Goal: Task Accomplishment & Management: Use online tool/utility

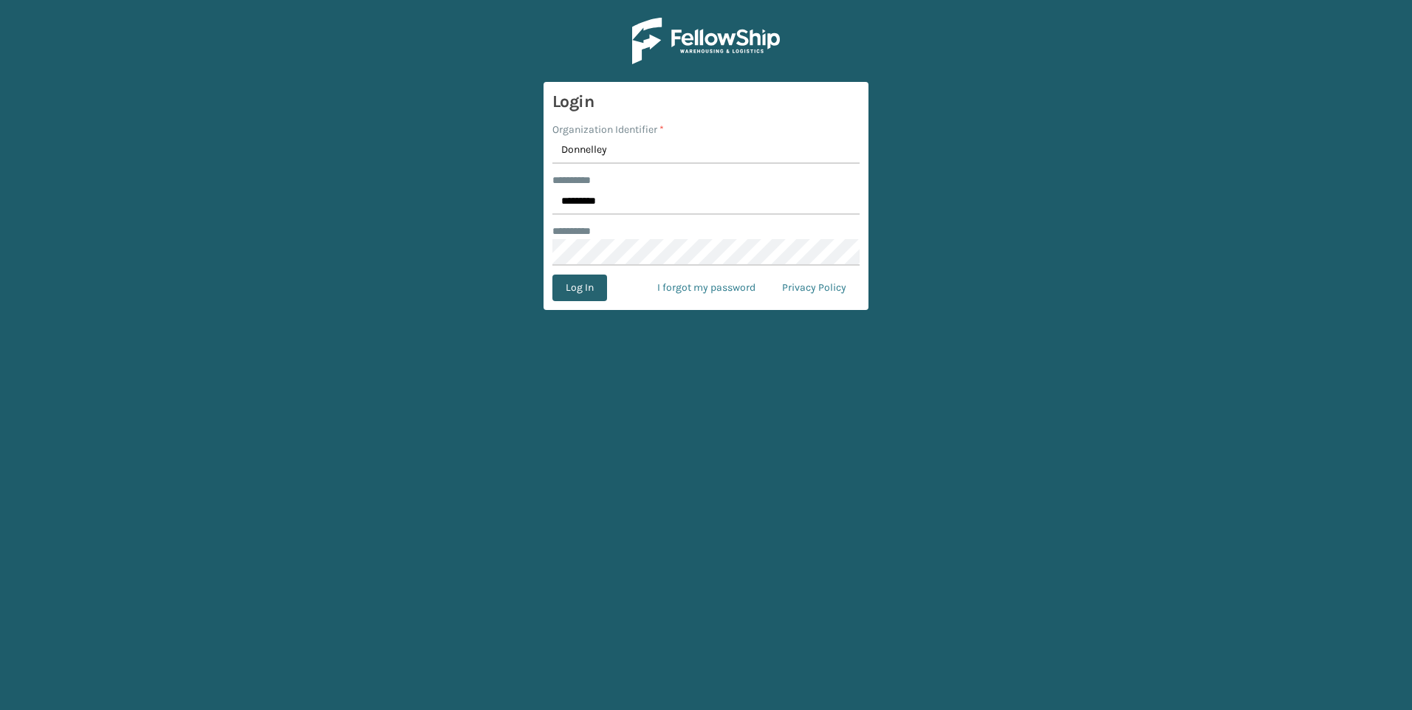
click at [590, 291] on button "Log In" at bounding box center [579, 288] width 55 height 27
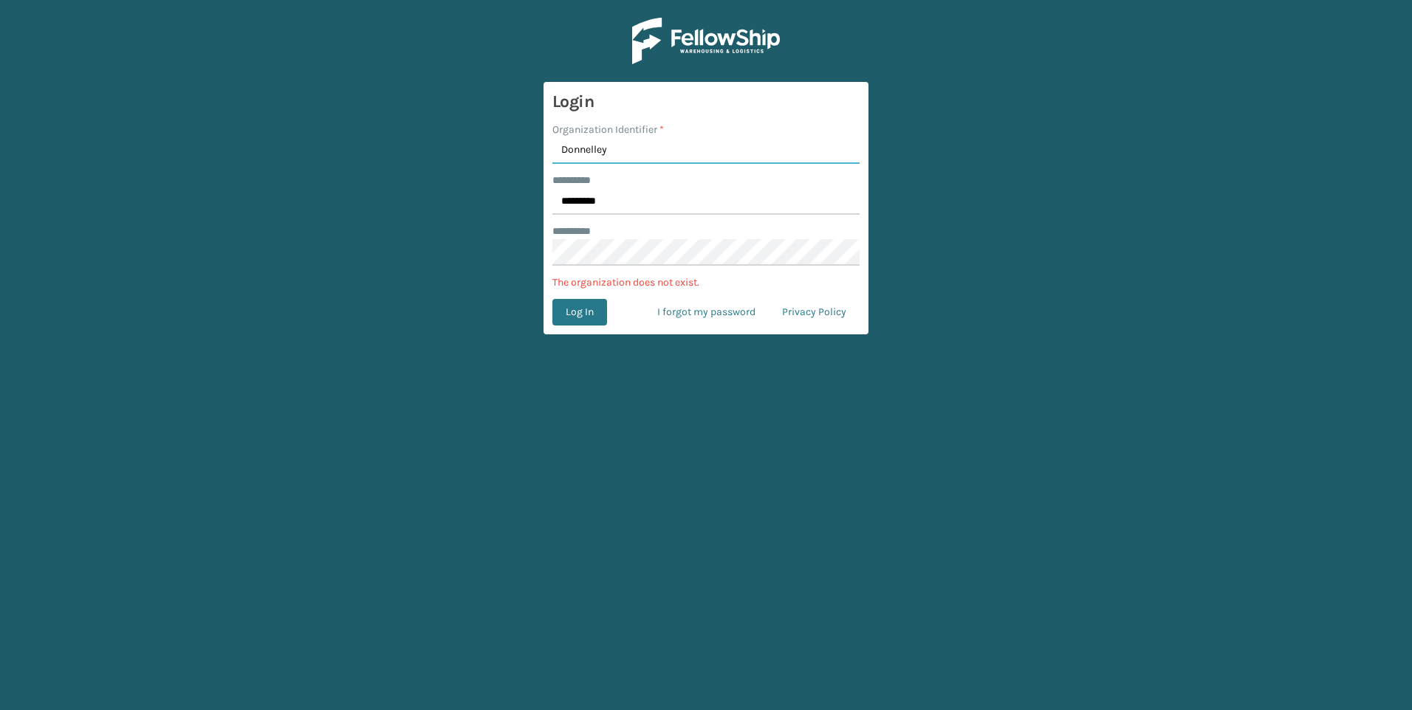
drag, startPoint x: 639, startPoint y: 145, endPoint x: 456, endPoint y: 151, distance: 184.0
click at [456, 151] on main "Login Organization Identifier * Donnelley ******** * ********* ******** * The o…" at bounding box center [706, 355] width 1412 height 710
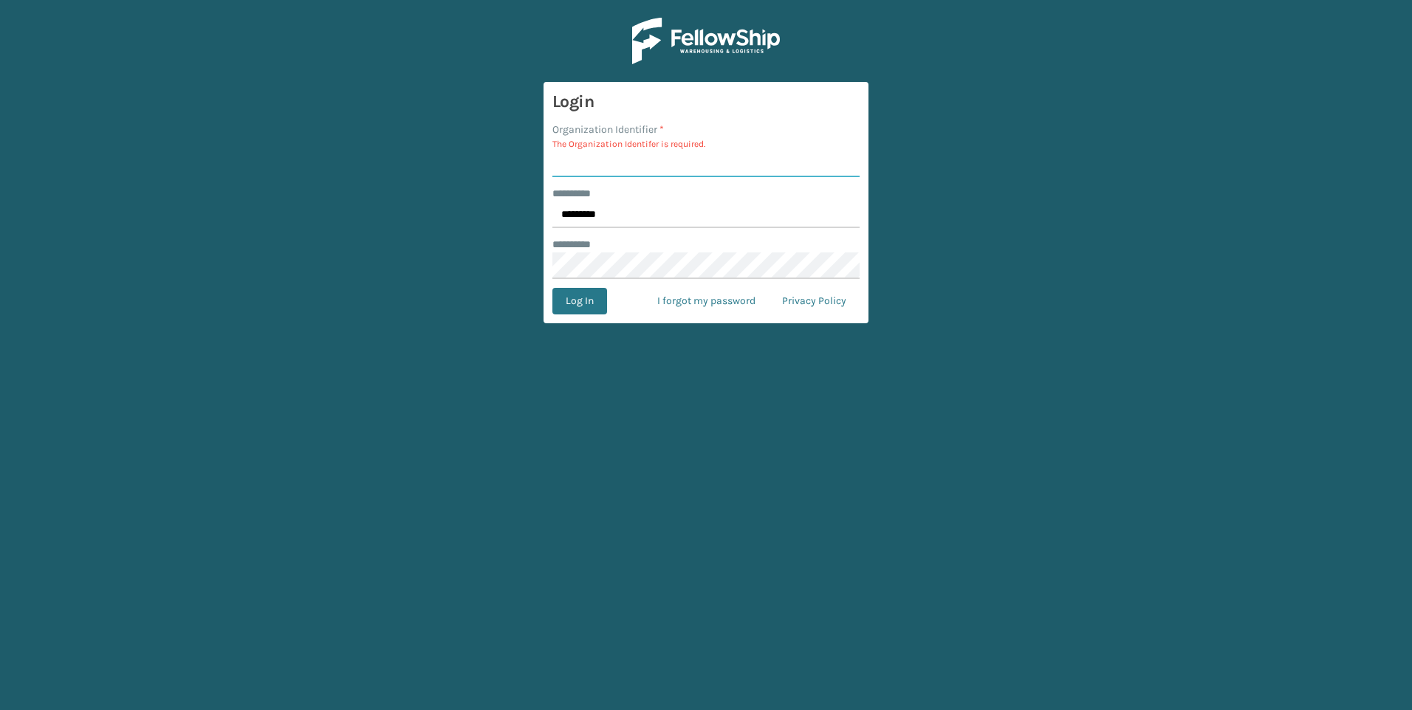
paste input "Fellowship – West"
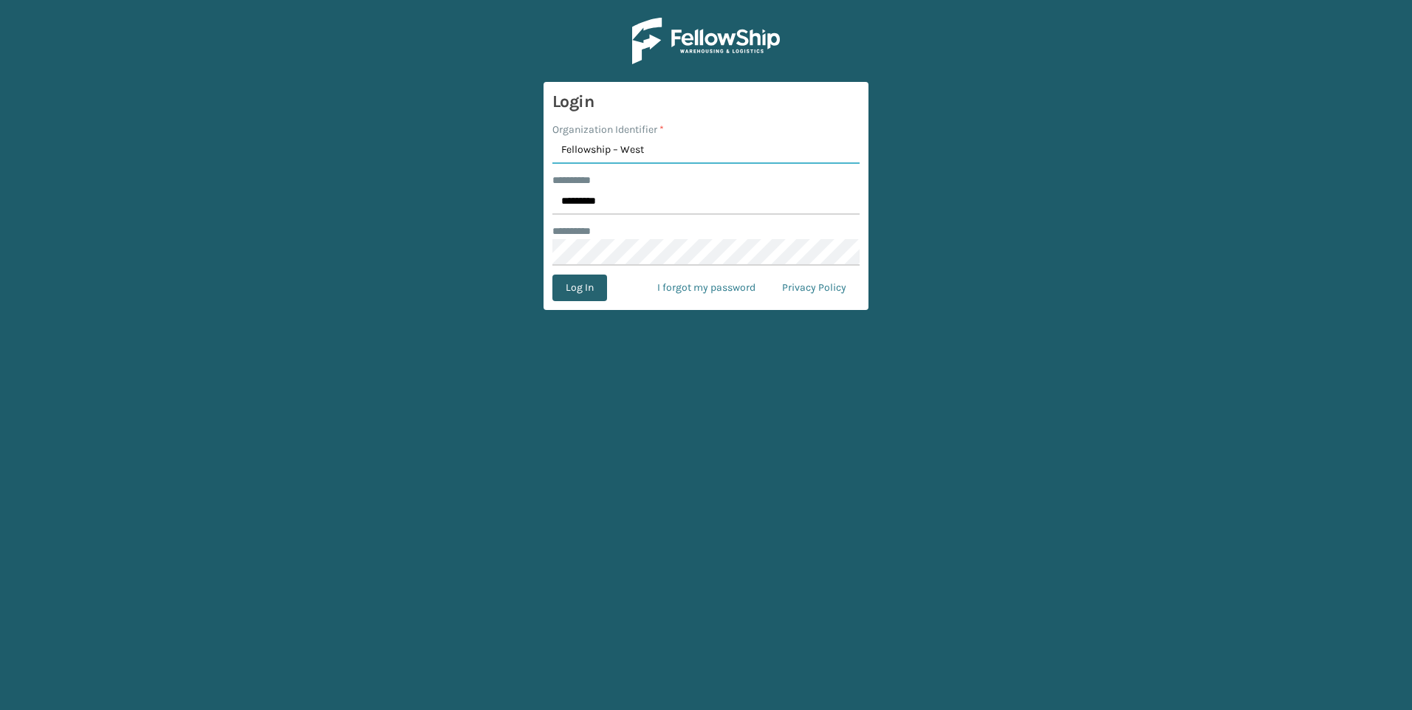
type input "Fellowship – West"
click at [583, 289] on button "Log In" at bounding box center [579, 288] width 55 height 27
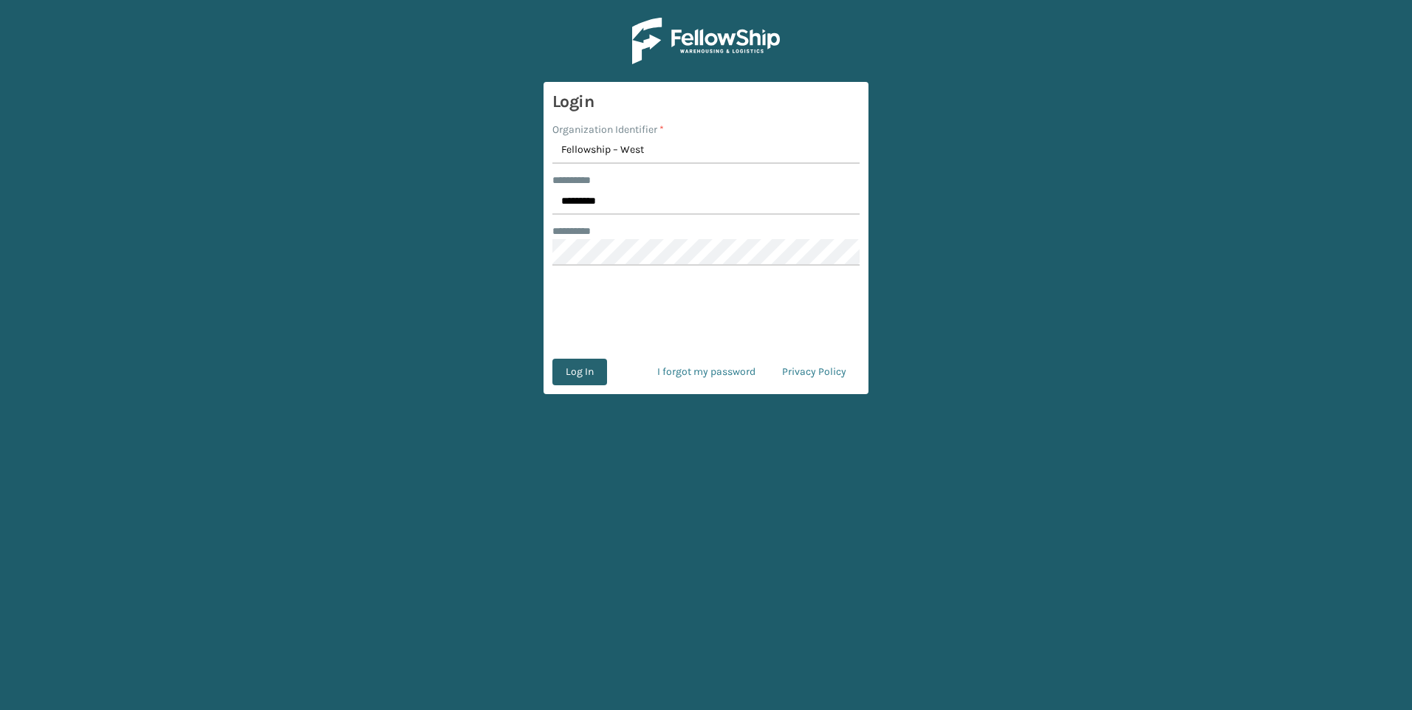
click at [586, 371] on button "Log In" at bounding box center [579, 372] width 55 height 27
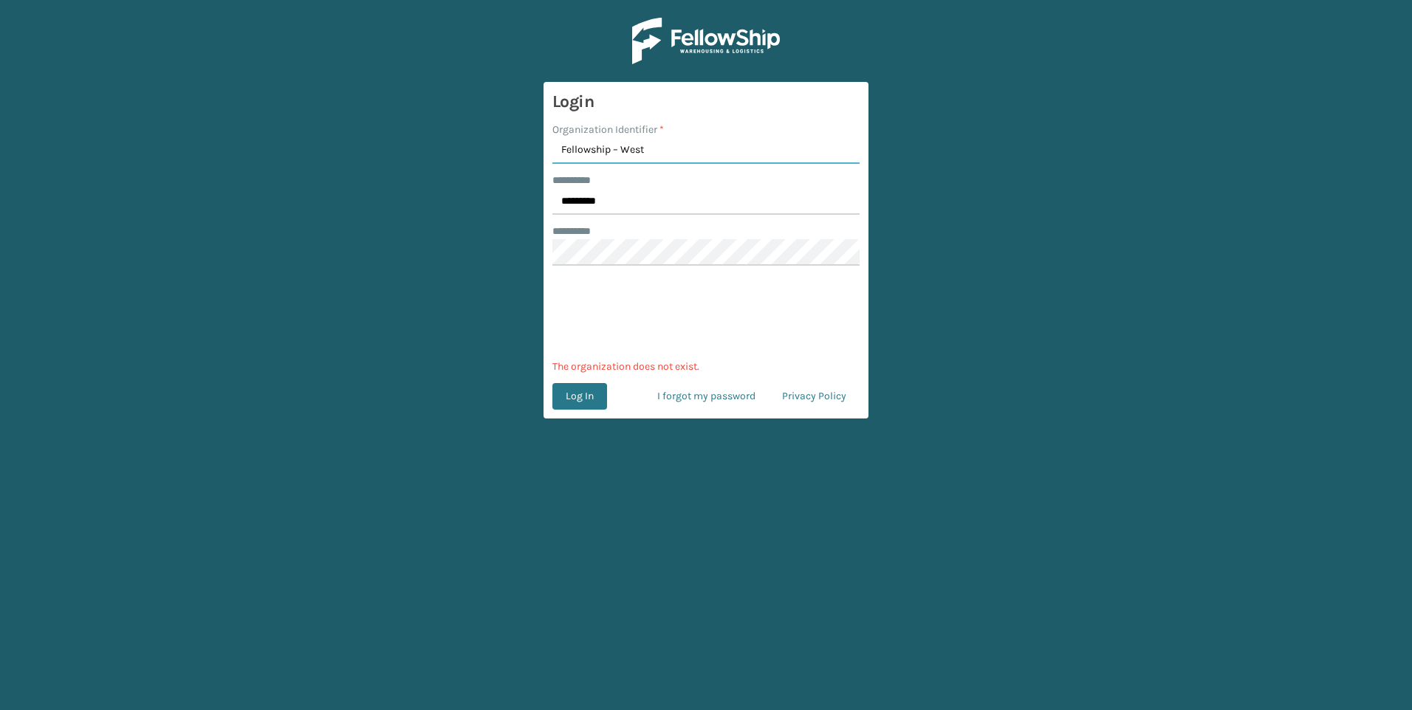
click at [562, 145] on input "Fellowship – West" at bounding box center [705, 150] width 307 height 27
click at [583, 397] on button "Log In" at bounding box center [579, 396] width 55 height 27
